Goal: Information Seeking & Learning: Learn about a topic

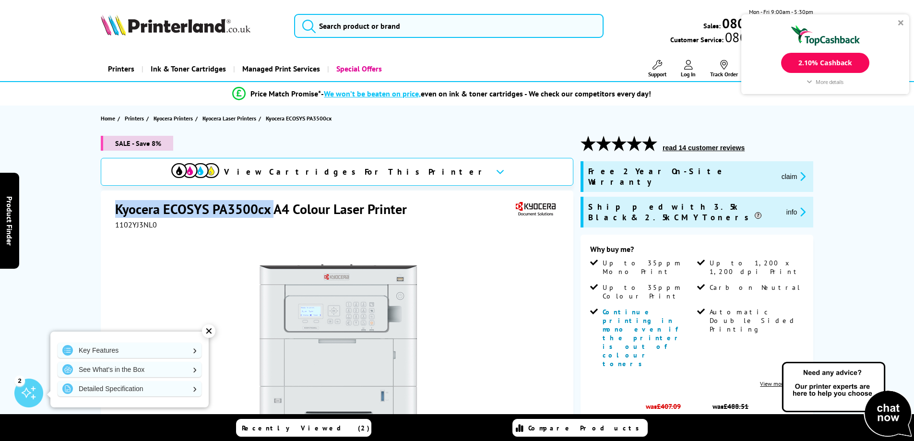
drag, startPoint x: 116, startPoint y: 209, endPoint x: 274, endPoint y: 209, distance: 158.4
click at [274, 209] on h1 "Kyocera ECOSYS PA3500cx A4 Colour Laser Printer" at bounding box center [265, 209] width 301 height 18
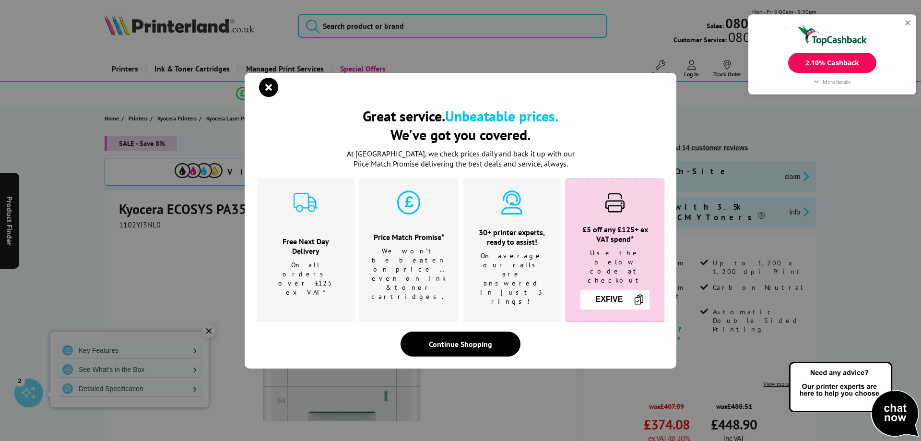
drag, startPoint x: 237, startPoint y: 206, endPoint x: 49, endPoint y: 216, distance: 188.4
click at [43, 219] on div "Great service. Unbeatable prices. We've got you covered. Great service. Unbeata…" at bounding box center [460, 220] width 921 height 441
click at [273, 97] on icon "close modal" at bounding box center [268, 87] width 19 height 19
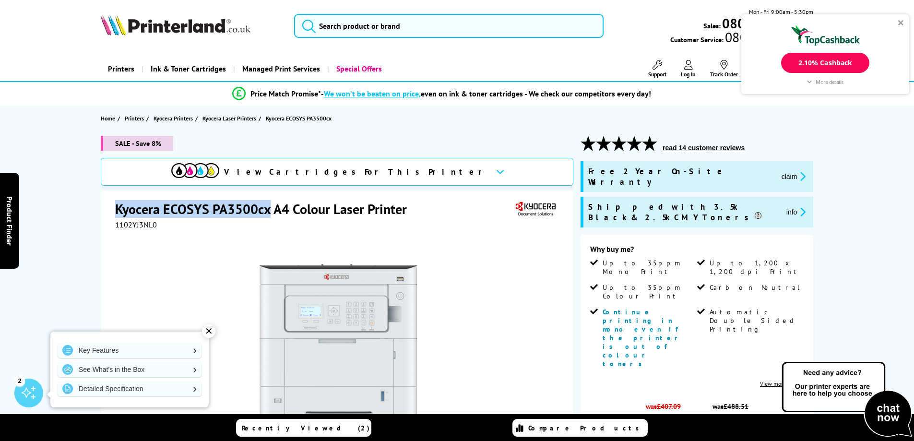
drag, startPoint x: 266, startPoint y: 207, endPoint x: 116, endPoint y: 203, distance: 150.8
click at [116, 203] on h1 "Kyocera ECOSYS PA3500cx A4 Colour Laser Printer" at bounding box center [265, 209] width 301 height 18
copy h1 "Kyocera ECOSYS PA3500cx"
drag, startPoint x: 411, startPoint y: 213, endPoint x: 116, endPoint y: 211, distance: 295.7
click at [116, 211] on h1 "Kyocera ECOSYS PA3500cx A4 Colour Laser Printer" at bounding box center [265, 209] width 301 height 18
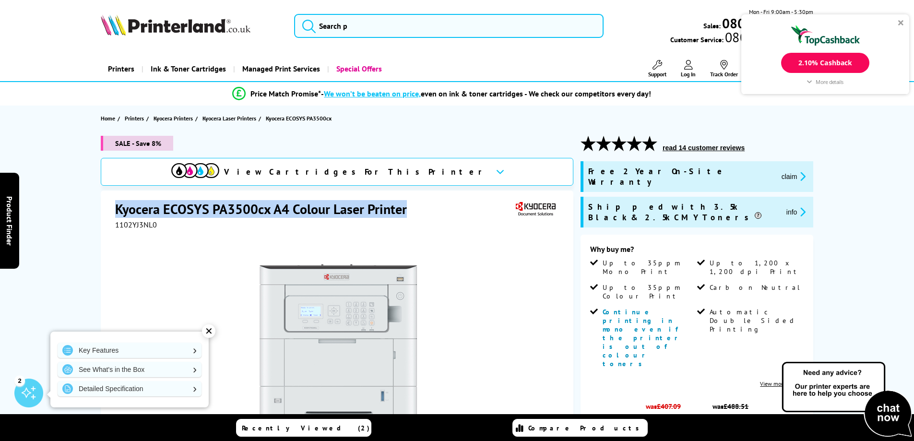
copy h1 "Kyocera ECOSYS PA3500cx A4 Colour Laser Printer"
